Goal: Navigation & Orientation: Find specific page/section

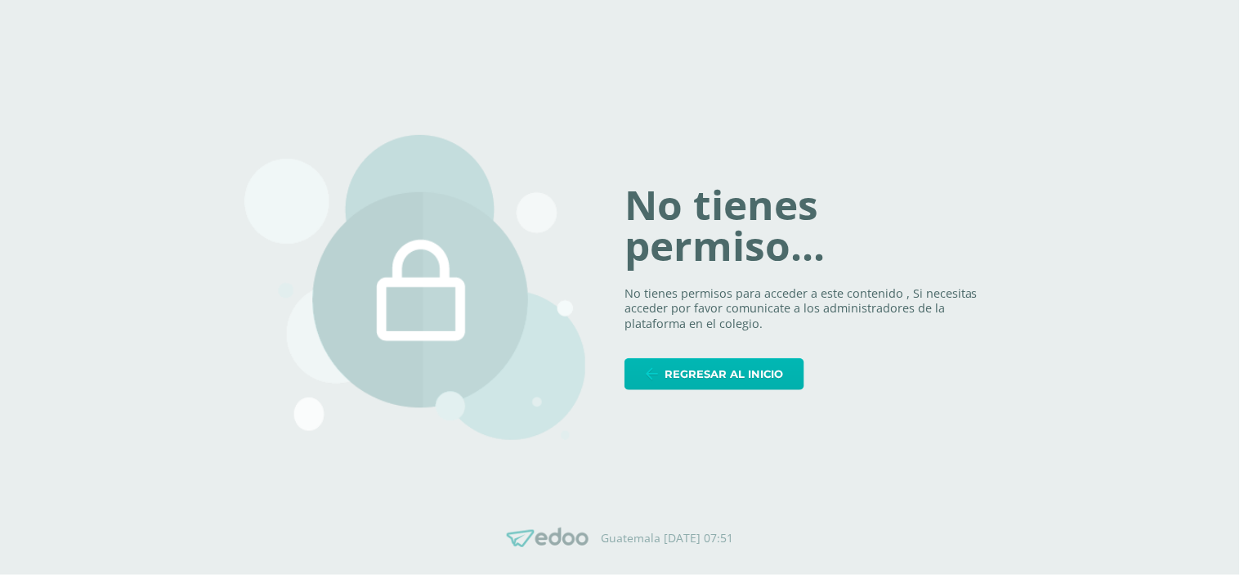
click at [734, 366] on span "Regresar al inicio" at bounding box center [724, 374] width 119 height 30
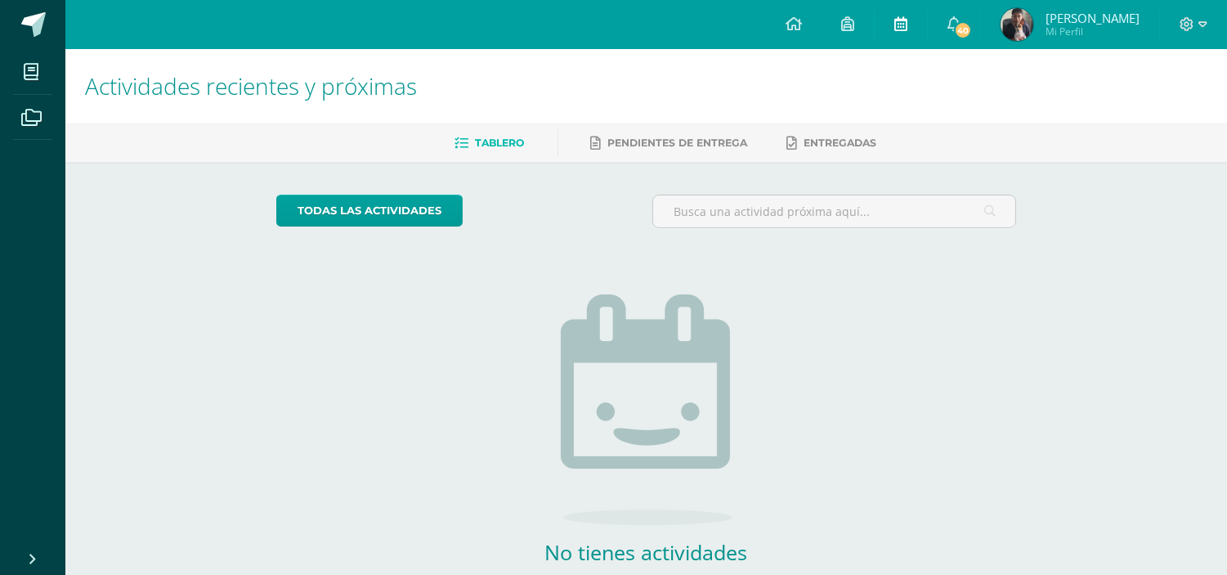
click at [907, 16] on icon at bounding box center [900, 23] width 13 height 15
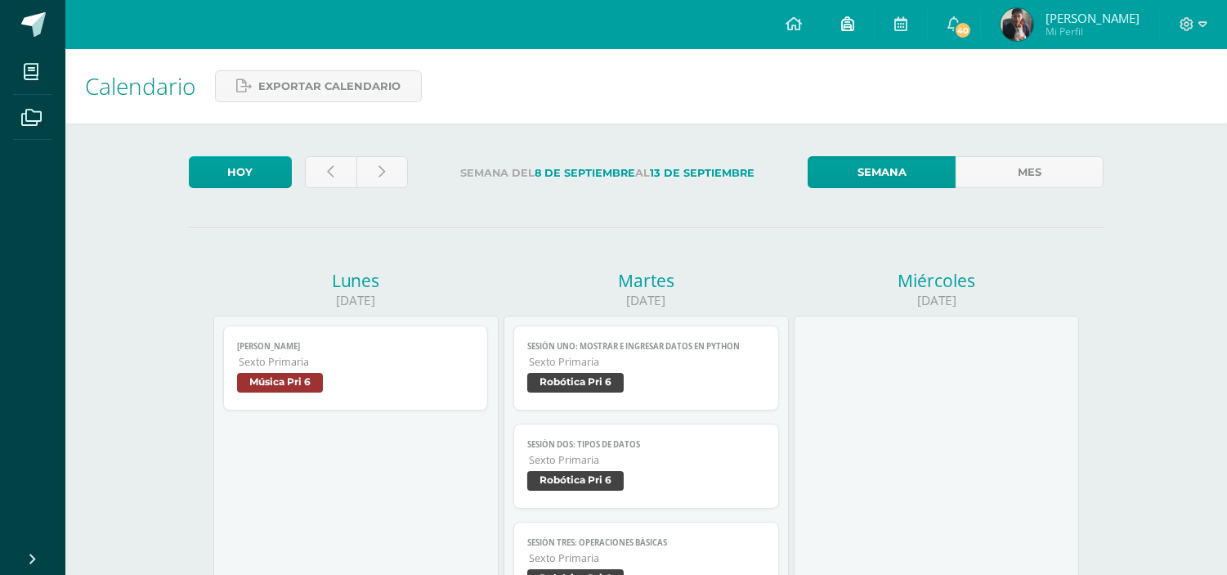
click at [854, 30] on icon at bounding box center [847, 23] width 13 height 15
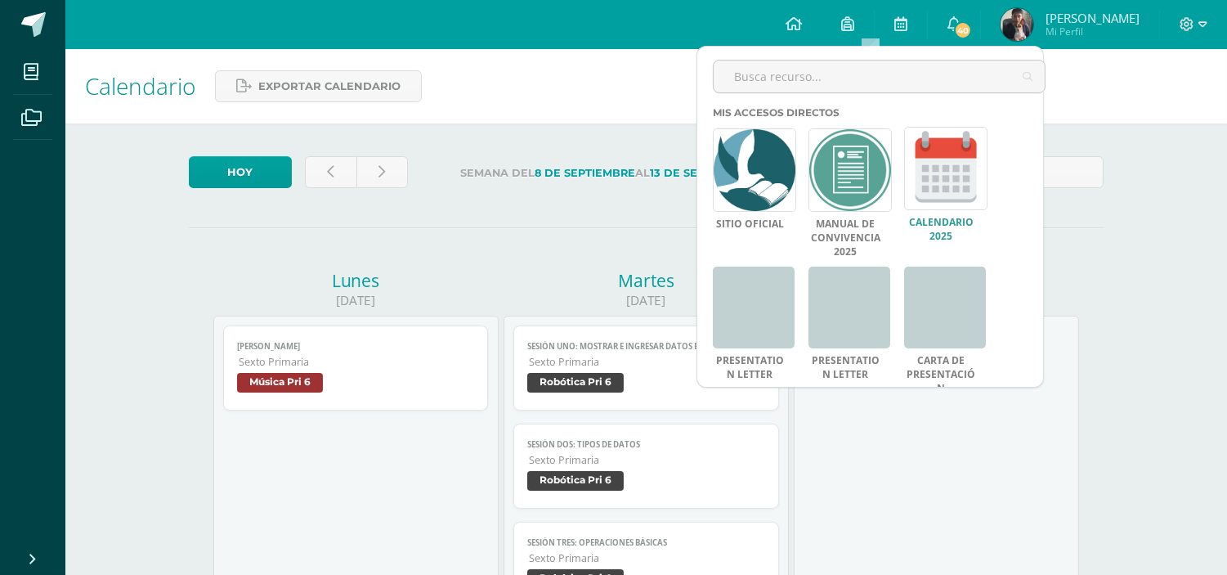
click at [944, 189] on link at bounding box center [945, 168] width 83 height 83
